Goal: Task Accomplishment & Management: Manage account settings

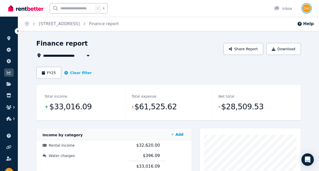
click at [307, 7] on img "button" at bounding box center [307, 8] width 8 height 8
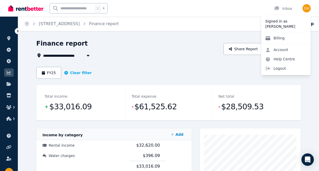
click at [280, 39] on link "Billing" at bounding box center [275, 37] width 28 height 9
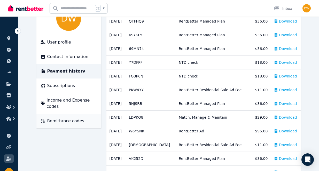
scroll to position [56, 0]
click at [59, 85] on span "Subscriptions" at bounding box center [61, 85] width 28 height 6
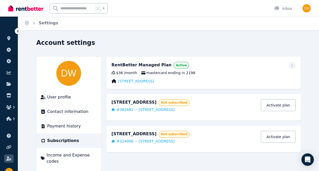
scroll to position [1, 0]
click at [163, 72] on span "mastercard ending in 2198" at bounding box center [168, 72] width 54 height 5
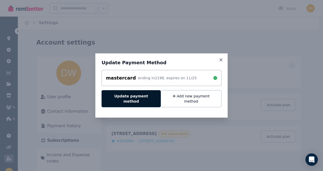
click at [137, 100] on button "Update payment method" at bounding box center [131, 98] width 59 height 17
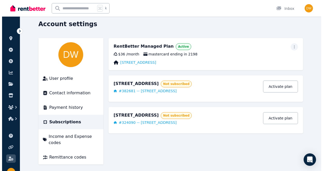
scroll to position [22, 0]
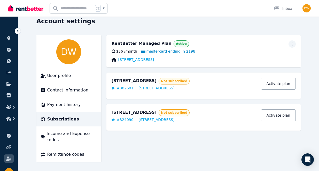
click at [154, 50] on span "mastercard ending in 2198" at bounding box center [168, 51] width 54 height 5
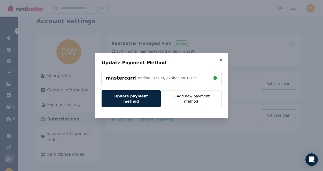
click at [144, 80] on div "ending in 2198 , expires on 11 / 25" at bounding box center [167, 77] width 59 height 5
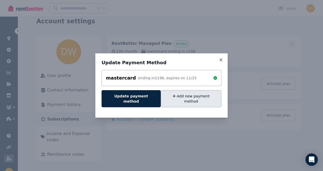
click at [187, 97] on button "Add new payment method" at bounding box center [191, 98] width 61 height 17
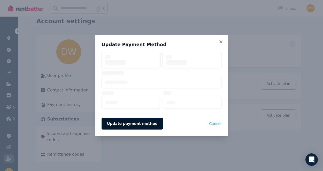
click at [144, 92] on div at bounding box center [162, 81] width 120 height 61
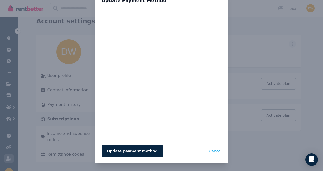
scroll to position [18, 0]
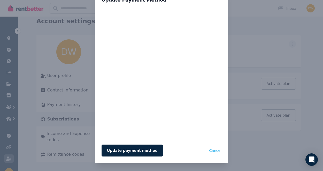
click at [116, 140] on form "Update payment method Cancel" at bounding box center [162, 81] width 120 height 149
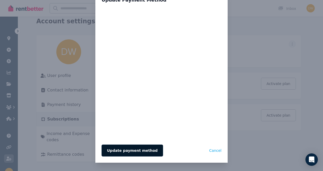
click at [138, 151] on button "Update payment method" at bounding box center [132, 150] width 61 height 12
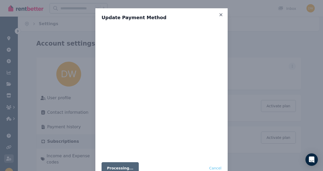
scroll to position [0, 0]
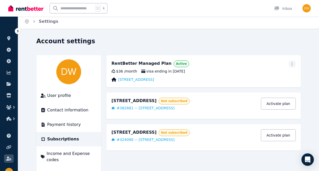
scroll to position [22, 0]
